Goal: Information Seeking & Learning: Compare options

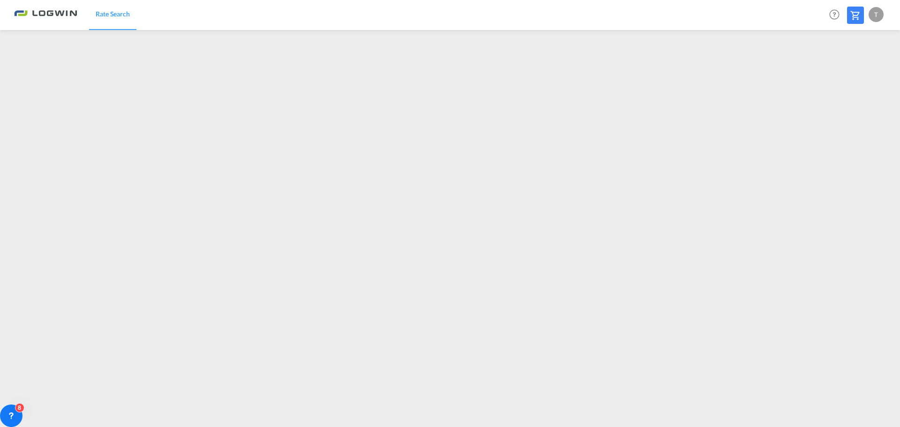
click at [64, 20] on img at bounding box center [45, 14] width 63 height 21
click at [52, 12] on img at bounding box center [45, 14] width 63 height 21
click at [39, 10] on img at bounding box center [45, 14] width 63 height 21
click at [113, 10] on span "Rate Search" at bounding box center [113, 14] width 34 height 8
